Goal: Task Accomplishment & Management: Manage account settings

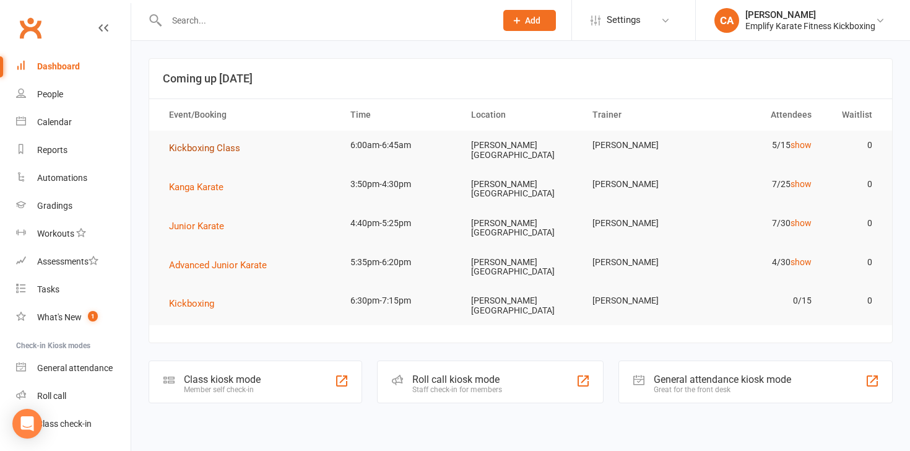
click at [221, 149] on span "Kickboxing Class" at bounding box center [204, 147] width 71 height 11
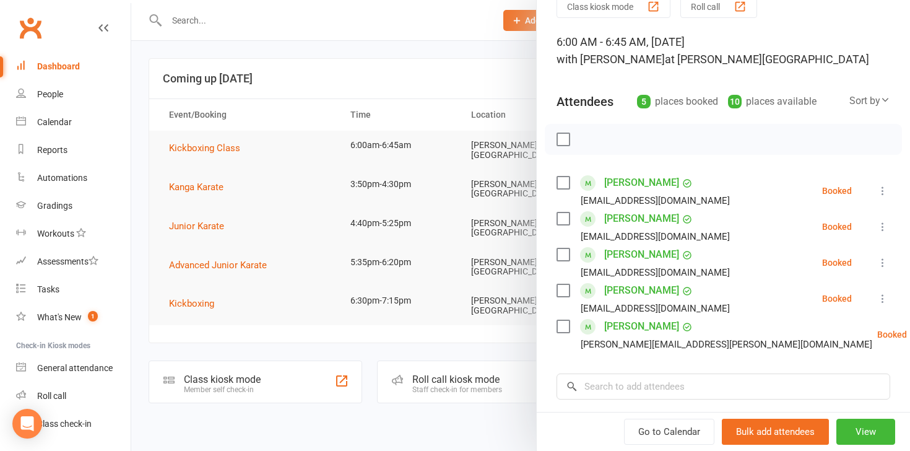
scroll to position [61, 0]
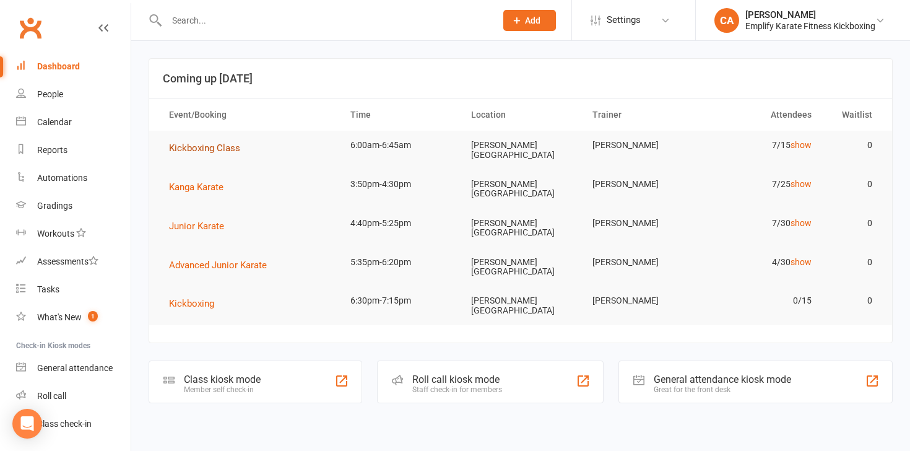
click at [207, 147] on span "Kickboxing Class" at bounding box center [204, 147] width 71 height 11
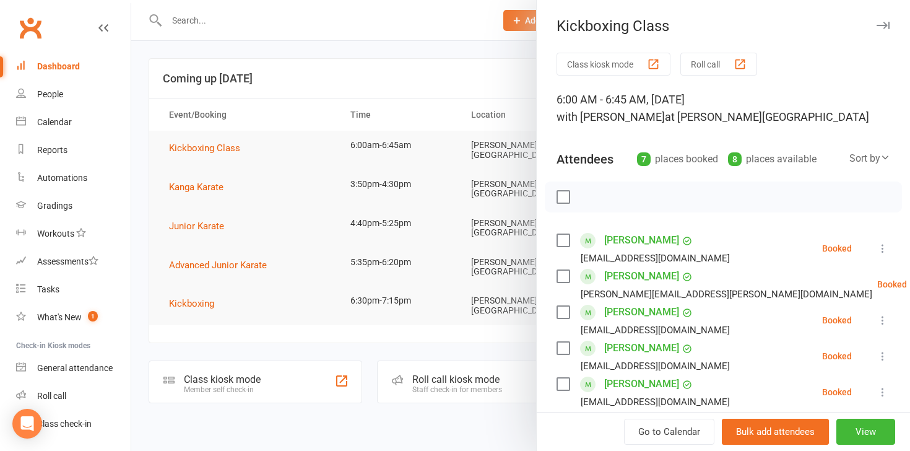
click at [875, 28] on div "Kickboxing Class" at bounding box center [723, 25] width 373 height 17
click at [879, 23] on icon "button" at bounding box center [882, 25] width 13 height 7
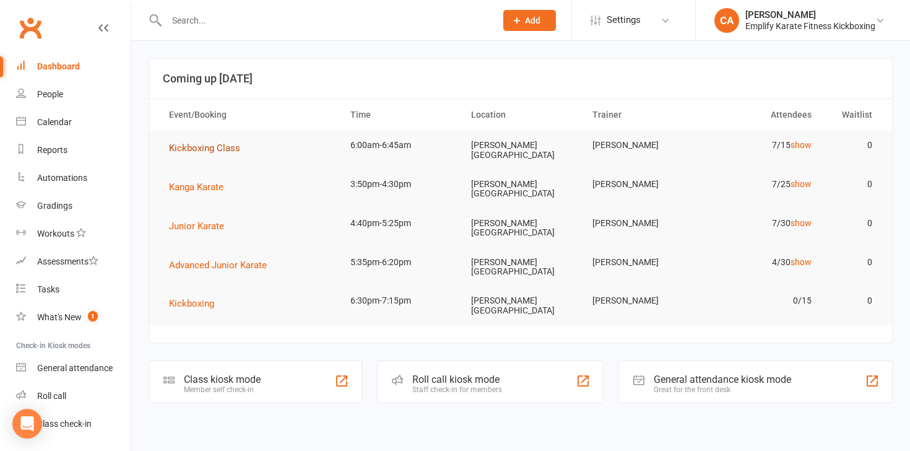
click at [204, 153] on button "Kickboxing Class" at bounding box center [209, 147] width 80 height 15
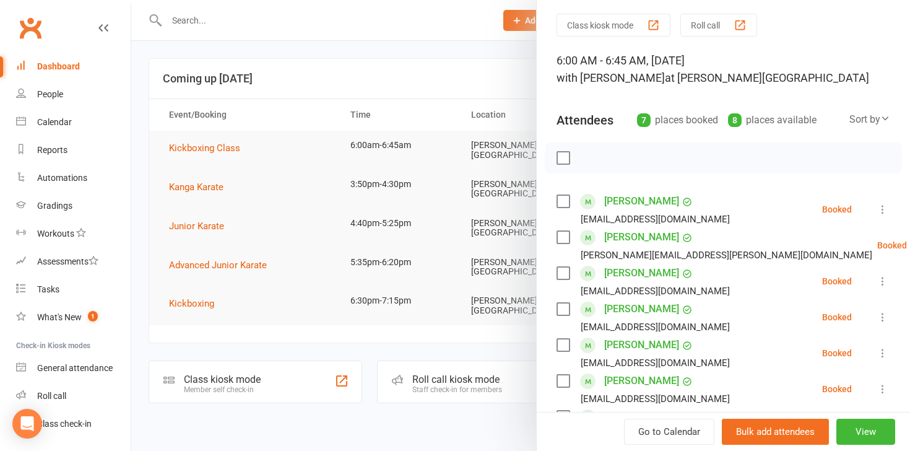
scroll to position [40, 0]
click at [564, 274] on label at bounding box center [562, 272] width 12 height 12
click at [561, 308] on label at bounding box center [562, 308] width 12 height 12
click at [563, 339] on label at bounding box center [562, 344] width 12 height 12
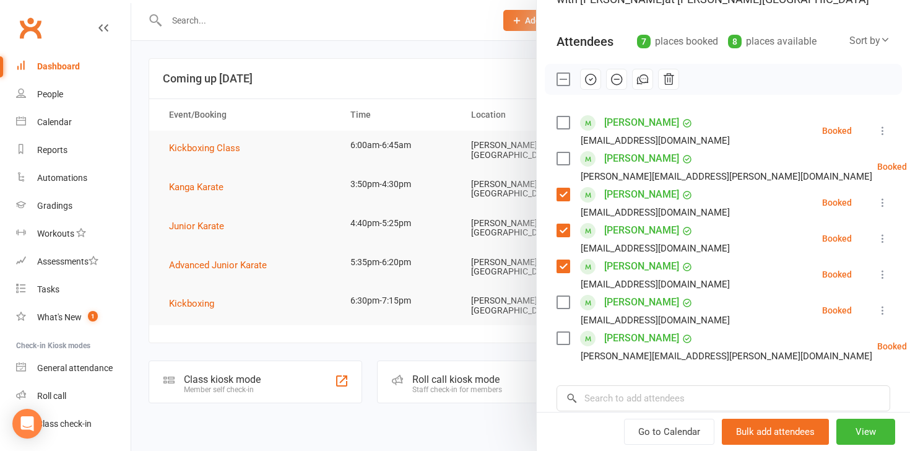
scroll to position [110, 0]
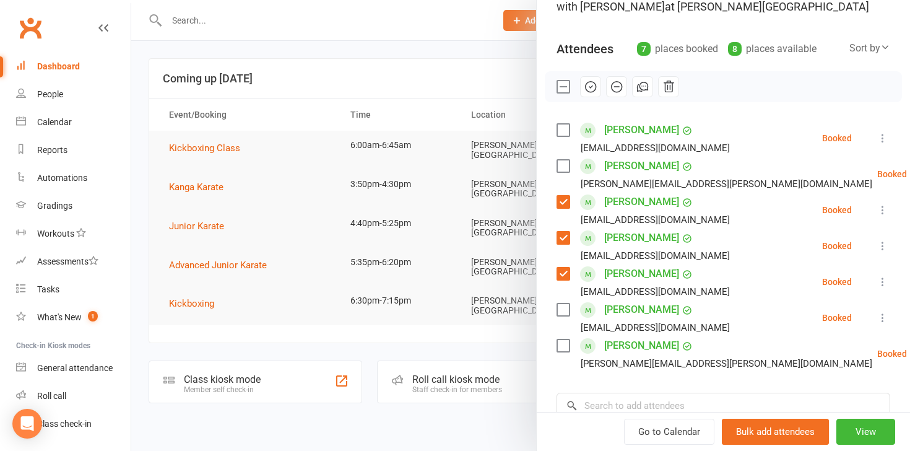
click at [589, 89] on icon "button" at bounding box center [591, 87] width 14 height 14
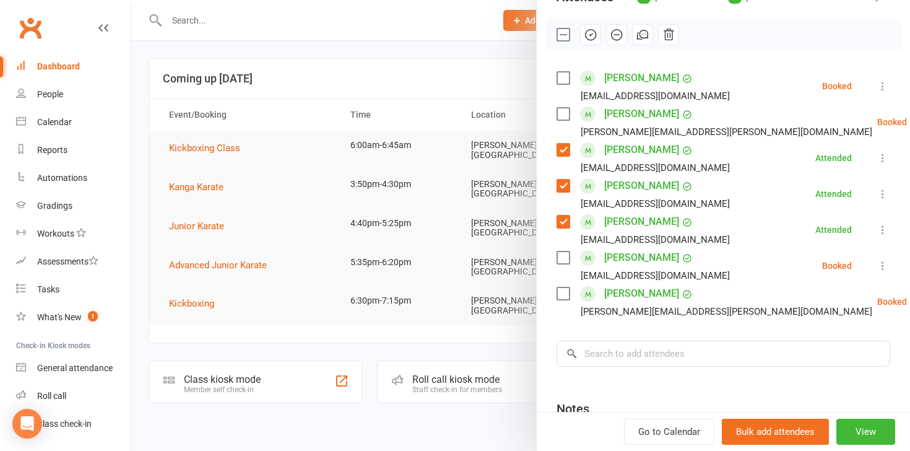
scroll to position [164, 0]
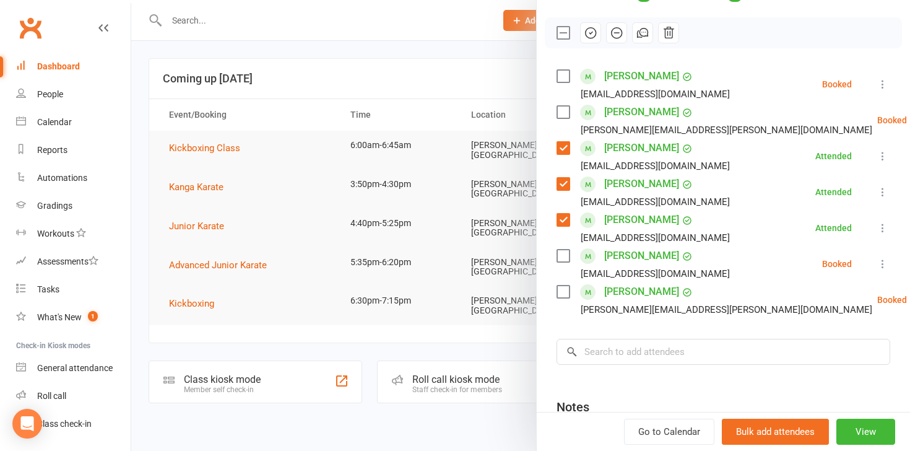
click at [566, 116] on label at bounding box center [562, 112] width 12 height 12
click at [565, 292] on label at bounding box center [562, 291] width 12 height 12
click at [589, 33] on icon "button" at bounding box center [591, 33] width 14 height 14
click at [561, 70] on label at bounding box center [562, 76] width 12 height 12
click at [561, 256] on label at bounding box center [562, 255] width 12 height 12
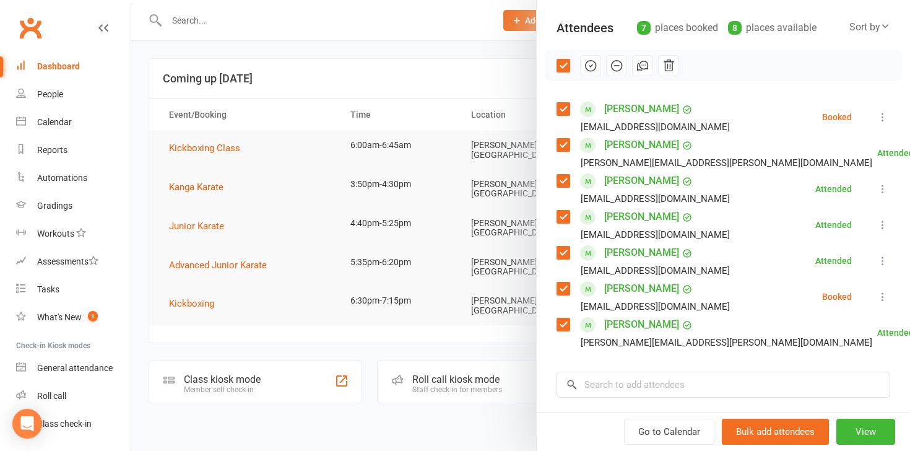
scroll to position [126, 0]
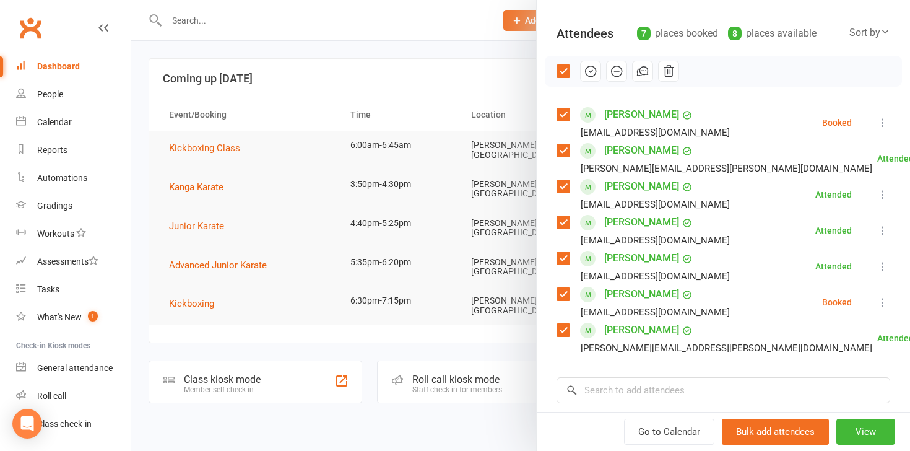
click at [586, 72] on icon "button" at bounding box center [591, 71] width 14 height 14
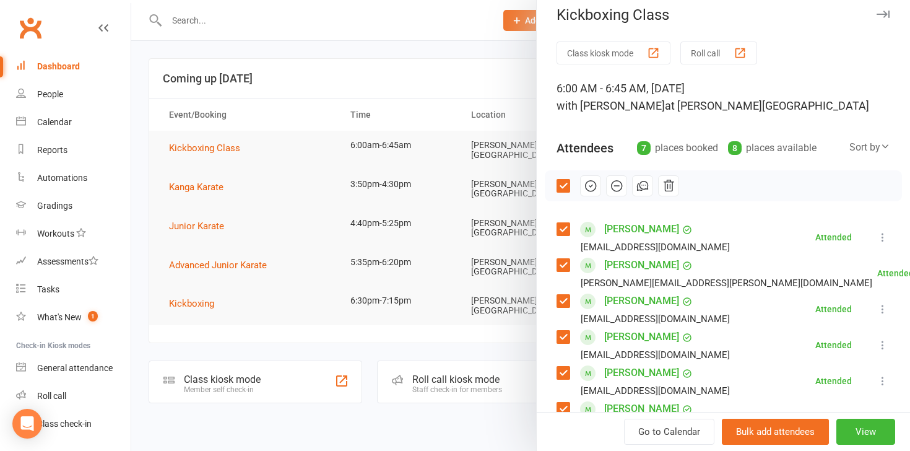
scroll to position [0, 0]
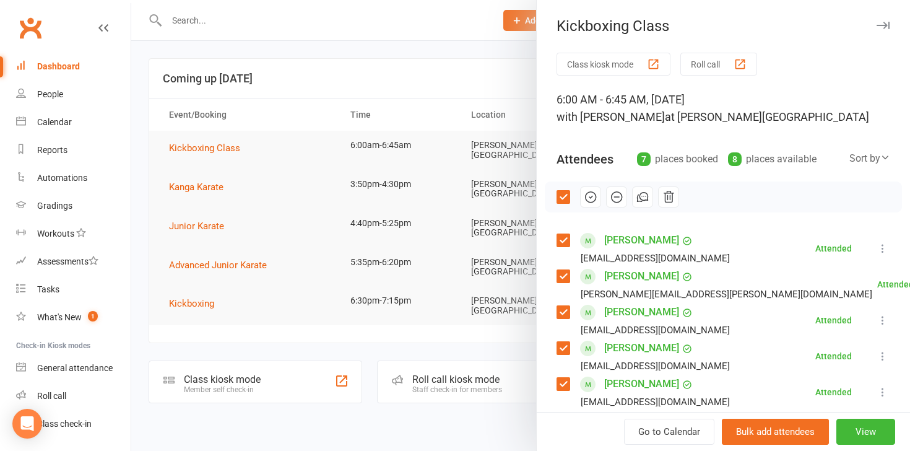
click at [879, 24] on icon "button" at bounding box center [882, 25] width 13 height 7
